Goal: Find specific page/section: Find specific page/section

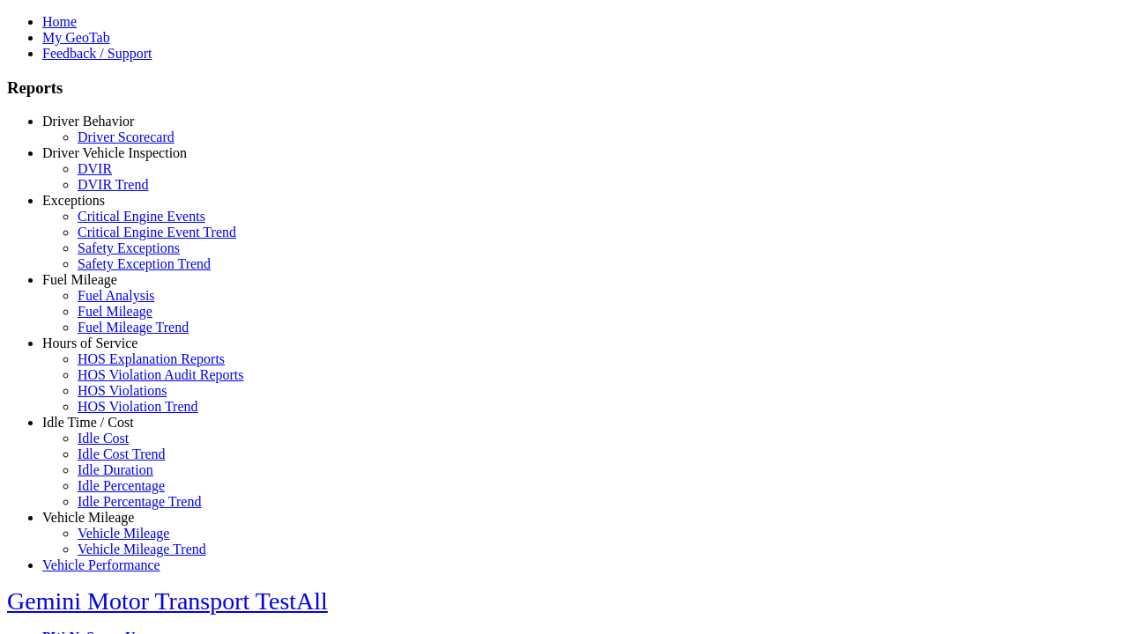
click at [101, 351] on link "Hours of Service" at bounding box center [89, 343] width 95 height 15
click at [115, 398] on link "HOS Violations" at bounding box center [122, 390] width 89 height 15
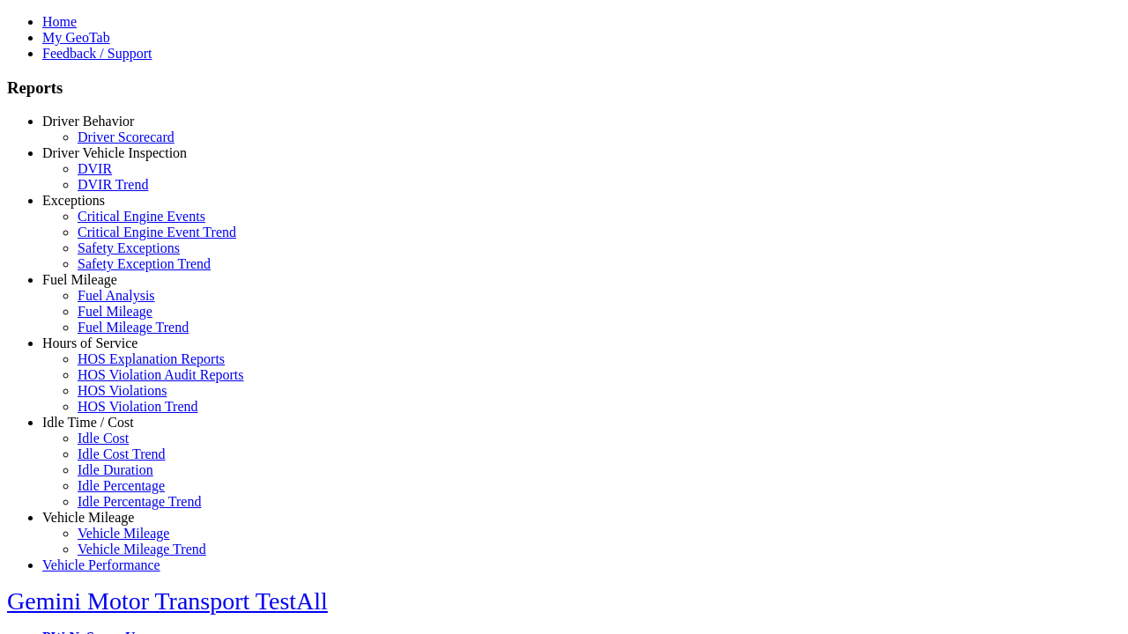
type input "**********"
